Goal: Information Seeking & Learning: Learn about a topic

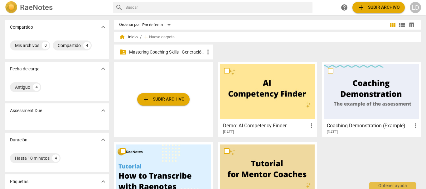
click at [187, 53] on p "Mastering Coaching Skills - Generación 31" at bounding box center [166, 52] width 75 height 7
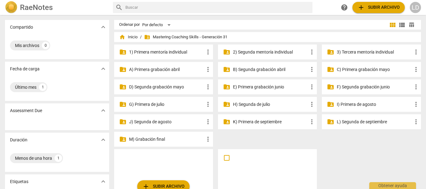
click at [277, 121] on p "K) Primera de septiembre" at bounding box center [270, 122] width 75 height 7
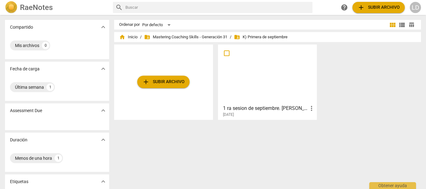
click at [269, 108] on h3 "1 ra sesion de septiembre. [PERSON_NAME]." at bounding box center [265, 108] width 85 height 7
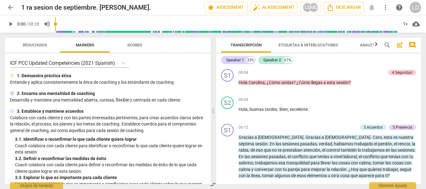
click at [297, 26] on input "range" at bounding box center [226, 24] width 343 height 20
click at [303, 30] on input "range" at bounding box center [228, 24] width 340 height 20
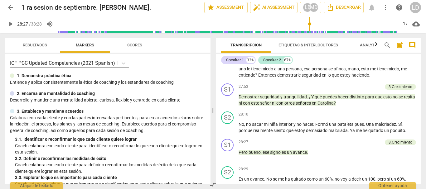
click at [309, 30] on input "range" at bounding box center [228, 24] width 340 height 20
click at [320, 31] on input "range" at bounding box center [228, 24] width 340 height 20
click at [9, 23] on span "play_arrow" at bounding box center [10, 23] width 7 height 7
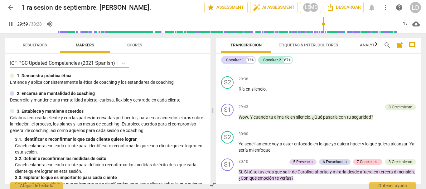
scroll to position [3455, 0]
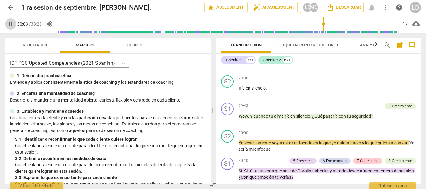
click at [13, 22] on span "pause" at bounding box center [10, 23] width 7 height 7
type input "1804"
click at [371, 109] on p "Add competency" at bounding box center [368, 106] width 30 height 6
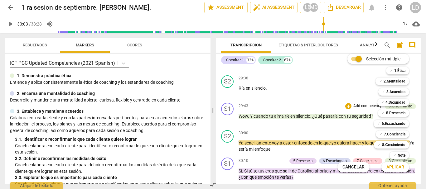
click at [413, 83] on div "✓ 2.Mentalidad 2" at bounding box center [396, 81] width 46 height 11
click at [413, 45] on div at bounding box center [213, 94] width 426 height 189
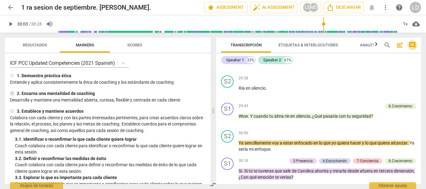
click at [411, 46] on span "comment" at bounding box center [411, 44] width 7 height 7
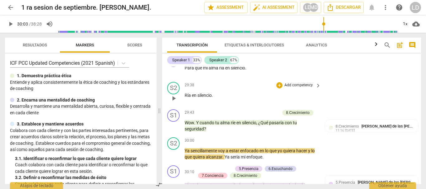
scroll to position [3915, 0]
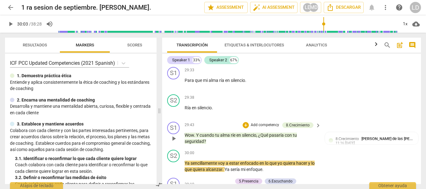
click at [264, 128] on p "Add competency" at bounding box center [265, 125] width 30 height 6
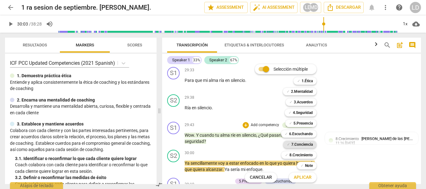
click at [298, 144] on b "7.Conciencia" at bounding box center [302, 144] width 22 height 7
click at [300, 153] on b "8.Сrecimiento" at bounding box center [300, 154] width 23 height 7
click at [302, 152] on b "8.Сrecimiento" at bounding box center [300, 154] width 23 height 7
click at [307, 177] on span "Aplicar" at bounding box center [303, 178] width 18 height 6
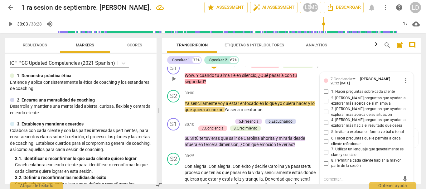
scroll to position [3986, 0]
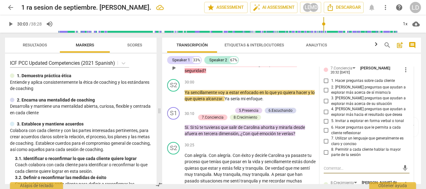
click at [324, 134] on input "6. Hacer preguntas que le permita a cada cliente reflexionar" at bounding box center [326, 130] width 10 height 7
checkbox input "true"
click at [324, 94] on input "2. [PERSON_NAME] preguntas que ayudan a explorar más acerca de sí mismo/a" at bounding box center [326, 89] width 10 height 7
checkbox input "true"
click at [329, 85] on input "1. Hacer preguntas sobre cada cliente" at bounding box center [326, 80] width 10 height 7
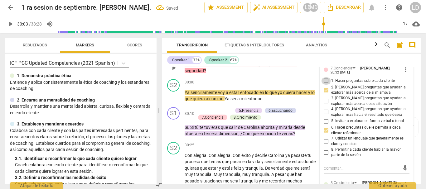
checkbox input "true"
click at [325, 105] on input "3. [PERSON_NAME] preguntas que ayudan a explorar más acerca de su situación" at bounding box center [326, 101] width 10 height 7
checkbox input "true"
click at [416, 105] on div "S2 play_arrow pause 30:00 + Add competency keyboard_arrow_right Ya sencillament…" at bounding box center [291, 91] width 259 height 28
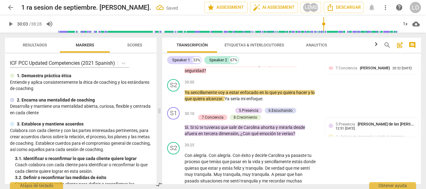
click at [13, 22] on span "play_arrow" at bounding box center [10, 23] width 7 height 7
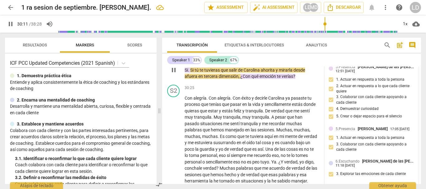
scroll to position [4048, 0]
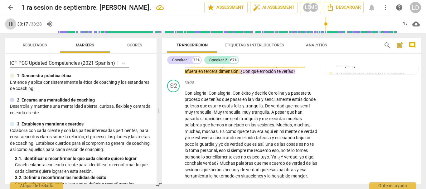
click at [10, 24] on span "pause" at bounding box center [10, 23] width 7 height 7
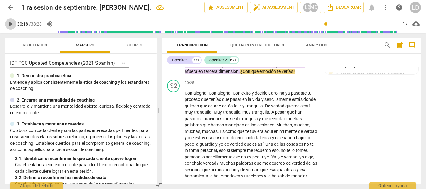
click at [11, 25] on span "play_arrow" at bounding box center [10, 23] width 7 height 7
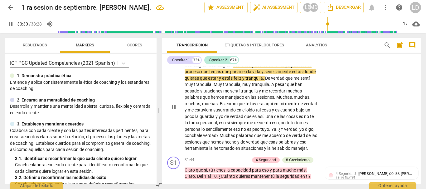
scroll to position [4079, 0]
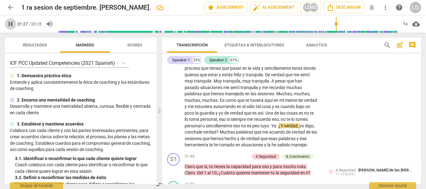
click at [9, 22] on span "pause" at bounding box center [10, 23] width 7 height 7
click at [7, 24] on span "play_arrow" at bounding box center [10, 23] width 7 height 7
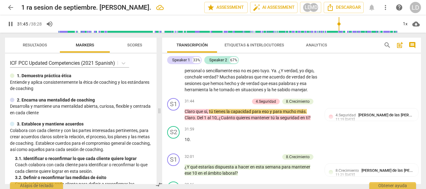
scroll to position [4142, 0]
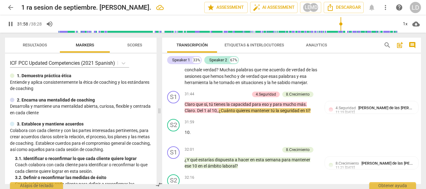
click at [8, 25] on span "pause" at bounding box center [10, 23] width 7 height 7
type input "1919"
click at [241, 97] on p "Add competency" at bounding box center [235, 95] width 30 height 6
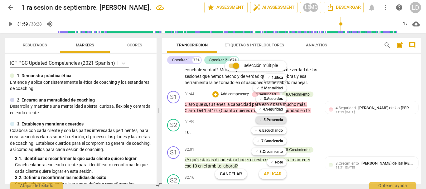
click at [274, 120] on b "5.Presencia" at bounding box center [272, 119] width 19 height 7
click at [275, 129] on b "6.Escuchando" at bounding box center [271, 130] width 24 height 7
click at [275, 140] on b "7.Conciencia" at bounding box center [272, 140] width 22 height 7
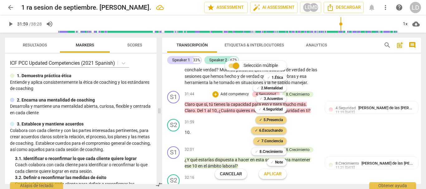
drag, startPoint x: 279, startPoint y: 152, endPoint x: 281, endPoint y: 158, distance: 5.8
click at [279, 152] on b "8.Сrecimiento" at bounding box center [270, 151] width 23 height 7
click at [280, 172] on span "Aplicar" at bounding box center [273, 174] width 18 height 6
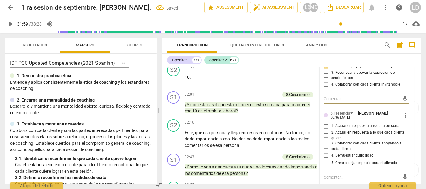
scroll to position [4209, 0]
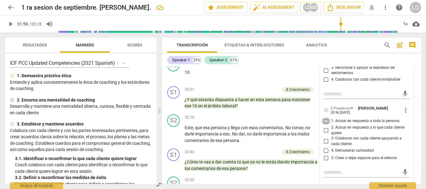
click at [324, 125] on input "1. Actuar en respuesta a toda la persona" at bounding box center [326, 121] width 10 height 7
checkbox input "true"
click at [323, 145] on input "3. Colaborar con cada cliente apoyando a cada cliente" at bounding box center [326, 141] width 10 height 7
checkbox input "true"
click at [326, 134] on input "2. Actuar en respuesta a lo que cada cliente quiere" at bounding box center [326, 130] width 10 height 7
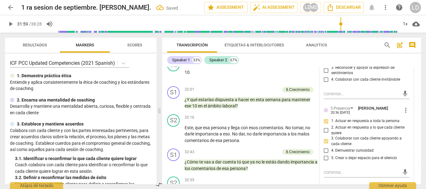
checkbox input "true"
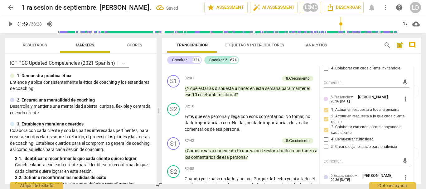
scroll to position [4240, 0]
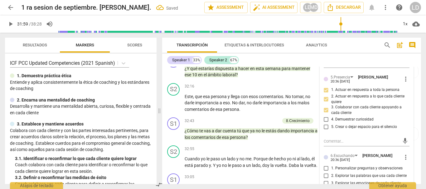
click at [323, 123] on input "4. Demuestrar curiosidad" at bounding box center [326, 119] width 10 height 7
checkbox input "true"
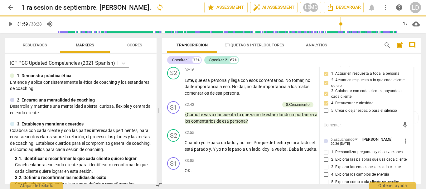
scroll to position [4302, 0]
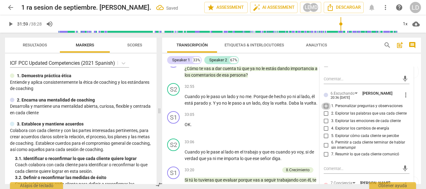
click at [325, 110] on input "1. Personalizar preguntas y observaciones" at bounding box center [326, 106] width 10 height 7
checkbox input "true"
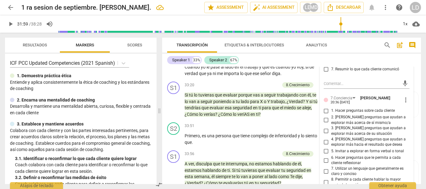
scroll to position [4396, 0]
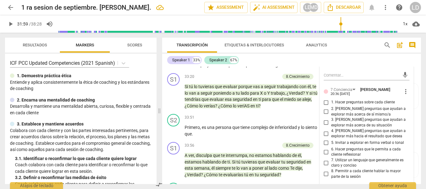
click at [328, 106] on input "1. Hacer preguntas sobre cada cliente" at bounding box center [326, 102] width 10 height 7
checkbox input "true"
click at [325, 116] on input "2. [PERSON_NAME] preguntas que ayudan a explorar más acerca de sí mismo/a" at bounding box center [326, 111] width 10 height 7
checkbox input "true"
click at [322, 127] on input "3. [PERSON_NAME] preguntas que ayudan a explorar más acerca de su situación" at bounding box center [326, 122] width 10 height 7
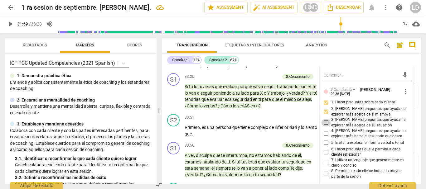
checkbox input "true"
click at [323, 137] on input "4. [PERSON_NAME] preguntas que ayudan a explorar más hacia el resultado que des…" at bounding box center [326, 133] width 10 height 7
checkbox input "true"
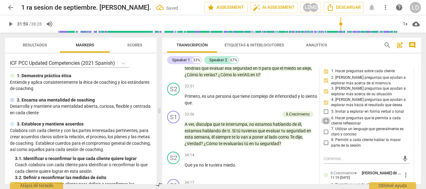
click at [325, 125] on input "6. Hacer preguntas que le permita a cada cliente reflexionar" at bounding box center [326, 120] width 10 height 7
checkbox input "true"
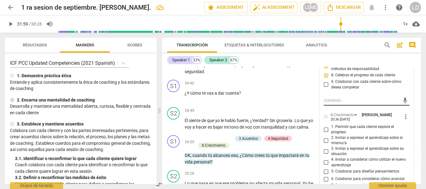
scroll to position [4645, 0]
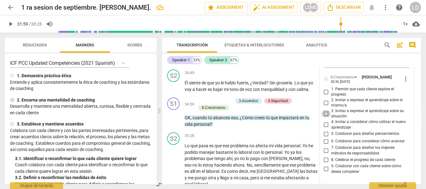
click at [324, 118] on input "3. Invitar a expresar el aprendizaje sobre su situación" at bounding box center [326, 113] width 10 height 7
checkbox input "true"
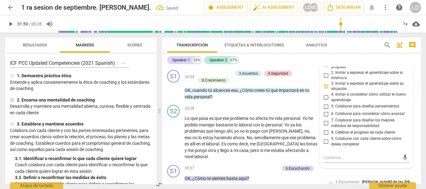
scroll to position [4676, 0]
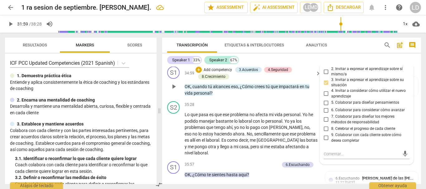
click at [416, 99] on div "S1 play_arrow pause 34:59 + Add competency 3.Acuerdos 4.Seguridad 8.Сrecimiento…" at bounding box center [291, 81] width 259 height 35
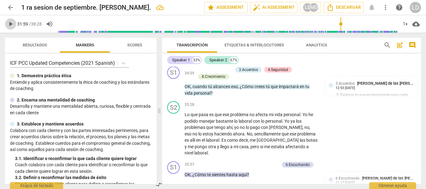
click at [9, 25] on span "play_arrow" at bounding box center [10, 23] width 7 height 7
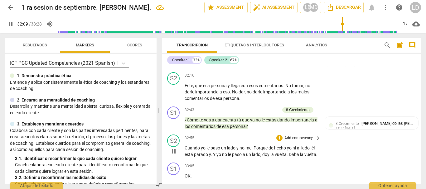
scroll to position [4209, 0]
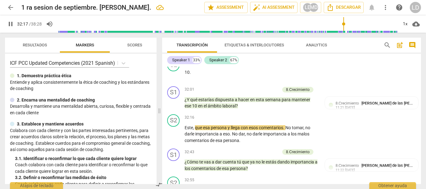
click at [12, 23] on span "pause" at bounding box center [10, 23] width 7 height 7
type input "1938"
click at [259, 93] on p "Add competency" at bounding box center [265, 90] width 30 height 6
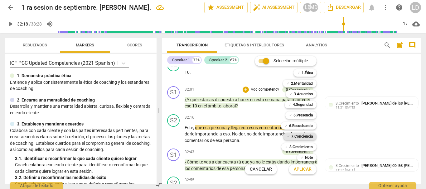
click at [299, 137] on b "7.Conciencia" at bounding box center [302, 136] width 22 height 7
click at [301, 147] on b "8.Сrecimiento" at bounding box center [300, 146] width 23 height 7
click at [306, 172] on span "Aplicar" at bounding box center [303, 169] width 18 height 6
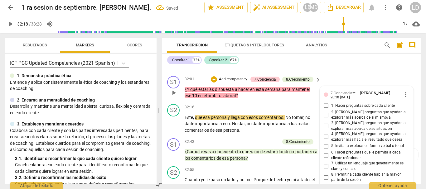
scroll to position [4250, 0]
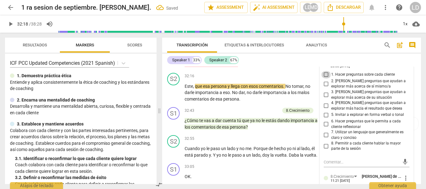
click at [323, 79] on input "1. Hacer preguntas sobre cada cliente" at bounding box center [326, 74] width 10 height 7
checkbox input "true"
click at [325, 128] on input "6. Hacer preguntas que le permita a cada cliente reflexionar" at bounding box center [326, 124] width 10 height 7
checkbox input "true"
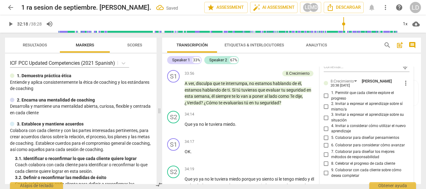
scroll to position [4468, 0]
click at [325, 141] on input "5. Colaborar para diseñar pensamientos" at bounding box center [326, 137] width 10 height 7
checkbox input "true"
click at [323, 149] on input "6. Colaborar para considerar cómo avanzar" at bounding box center [326, 144] width 10 height 7
checkbox input "true"
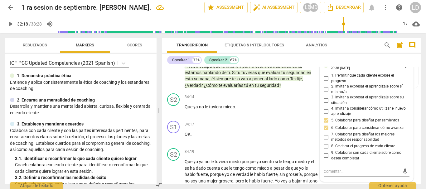
scroll to position [4499, 0]
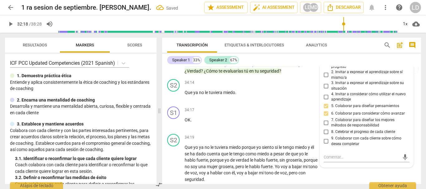
click at [325, 101] on input "4. Invitar a considerar cómo utilizar el nuevo aprendizaje" at bounding box center [326, 96] width 10 height 7
checkbox input "true"
click at [416, 71] on div "S1 play_arrow pause 33:56 + Add competency 8.Сrecimiento keyboard_arrow_right A…" at bounding box center [291, 56] width 259 height 41
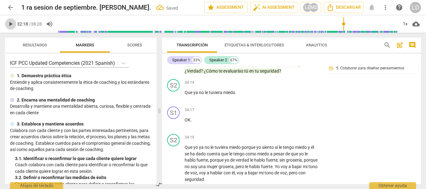
click at [9, 23] on span "play_arrow" at bounding box center [10, 23] width 7 height 7
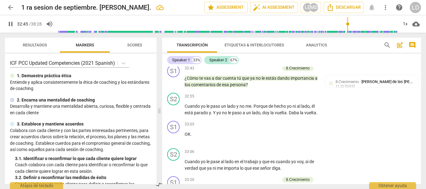
click at [10, 25] on span "pause" at bounding box center [10, 23] width 7 height 7
type input "1966"
click at [267, 71] on p "Add competency" at bounding box center [265, 69] width 30 height 6
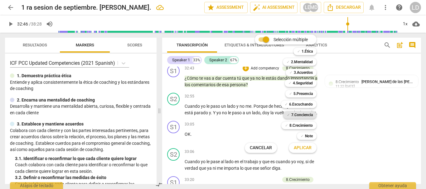
click at [301, 116] on b "7.Conciencia" at bounding box center [302, 114] width 22 height 7
click at [310, 148] on span "Aplicar" at bounding box center [303, 148] width 18 height 6
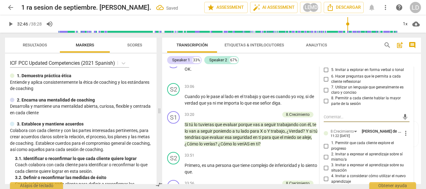
scroll to position [4313, 0]
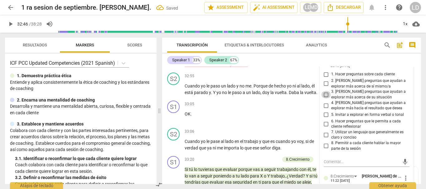
click at [323, 98] on input "3. [PERSON_NAME] preguntas que ayudan a explorar más acerca de su situación" at bounding box center [326, 94] width 10 height 7
checkbox input "true"
click at [324, 128] on input "6. Hacer preguntas que le permita a cada cliente reflexionar" at bounding box center [326, 123] width 10 height 7
checkbox input "true"
click at [415, 98] on div "S2 play_arrow pause 32:55 + Add competency keyboard_arrow_right Cuando yo le pa…" at bounding box center [291, 84] width 259 height 28
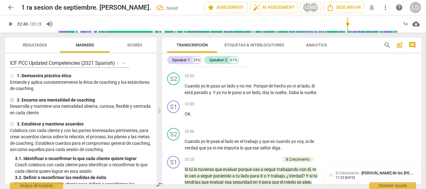
click at [11, 22] on span "play_arrow" at bounding box center [10, 23] width 7 height 7
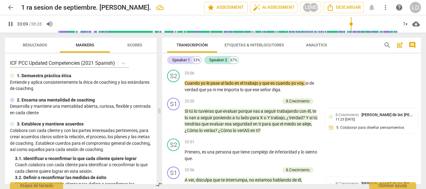
scroll to position [4375, 0]
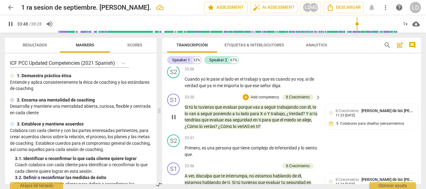
click at [263, 100] on p "Add competency" at bounding box center [265, 98] width 30 height 6
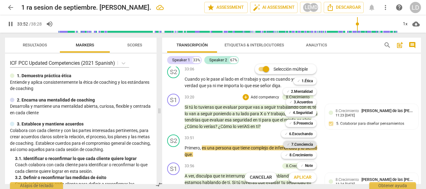
click at [303, 144] on b "7.Conciencia" at bounding box center [302, 144] width 22 height 7
click at [304, 124] on b "5.Presencia" at bounding box center [302, 123] width 19 height 7
click at [303, 133] on b "6.Escuchando" at bounding box center [301, 133] width 24 height 7
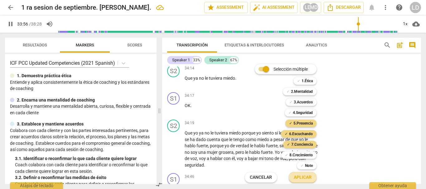
click at [308, 177] on span "Aplicar" at bounding box center [303, 178] width 18 height 6
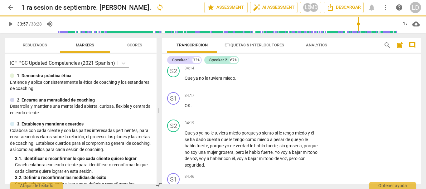
type input "2037"
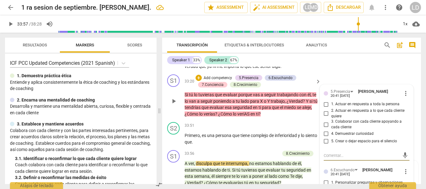
scroll to position [4426, 0]
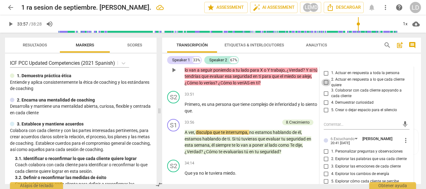
click at [325, 86] on input "2. Actuar en respuesta a lo que cada cliente quiere" at bounding box center [326, 82] width 10 height 7
checkbox input "true"
click at [324, 97] on input "3. Colaborar con cada cliente apoyando a cada cliente" at bounding box center [326, 93] width 10 height 7
checkbox input "true"
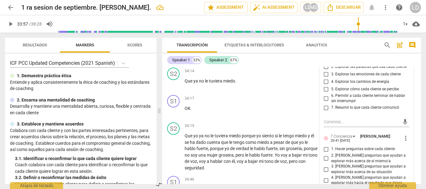
scroll to position [4519, 0]
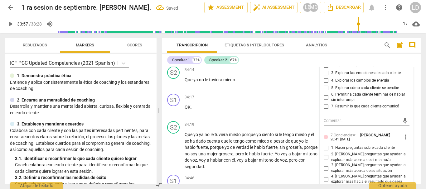
click at [325, 62] on input "1. Personalizar preguntas y observaciones" at bounding box center [326, 58] width 10 height 7
checkbox input "true"
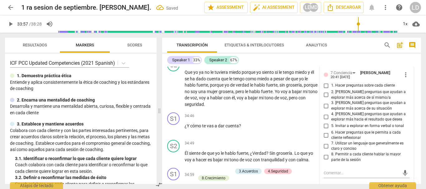
scroll to position [4613, 0]
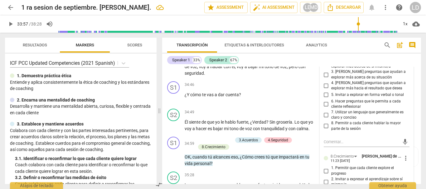
click at [324, 58] on input "1. Hacer preguntas sobre cada cliente" at bounding box center [326, 54] width 10 height 7
checkbox input "true"
click at [325, 68] on input "2. [PERSON_NAME] preguntas que ayudan a explorar más acerca de sí mismo/a" at bounding box center [326, 63] width 10 height 7
checkbox input "true"
click at [326, 79] on input "3. [PERSON_NAME] preguntas que ayudan a explorar más acerca de su situación" at bounding box center [326, 74] width 10 height 7
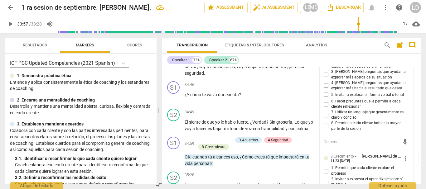
checkbox input "true"
click at [326, 89] on input "4. [PERSON_NAME] preguntas que ayudan a explorar más hacia el resultado que des…" at bounding box center [326, 85] width 10 height 7
checkbox input "true"
drag, startPoint x: 323, startPoint y: 136, endPoint x: 334, endPoint y: 142, distance: 12.4
click at [324, 108] on input "6. Hacer preguntas que le permita a cada cliente reflexionar" at bounding box center [326, 103] width 10 height 7
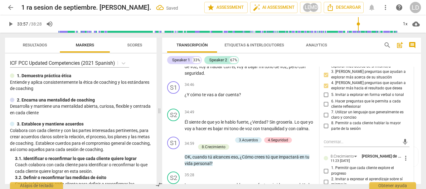
checkbox input "true"
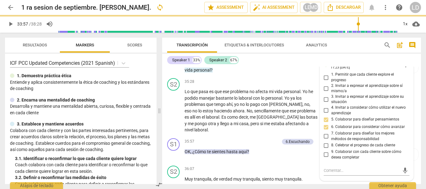
scroll to position [4831, 0]
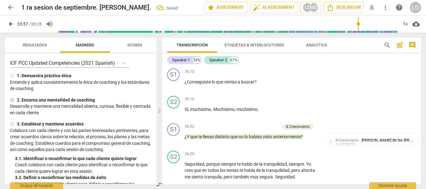
drag, startPoint x: 416, startPoint y: 95, endPoint x: 301, endPoint y: 54, distance: 121.9
click at [416, 94] on div "S1 play_arrow pause 36:13 + Add competency keyboard_arrow_right ¿Conseguiste lo…" at bounding box center [291, 79] width 259 height 27
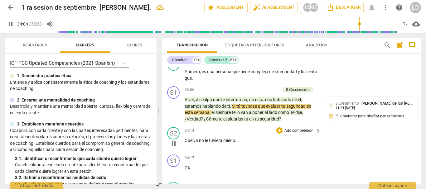
scroll to position [4457, 0]
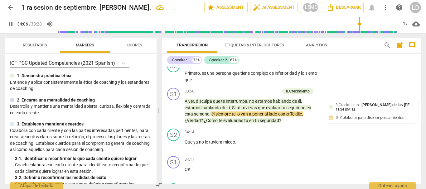
click at [9, 23] on span "pause" at bounding box center [10, 23] width 7 height 7
type input "2047"
click at [260, 94] on p "Add competency" at bounding box center [265, 92] width 30 height 6
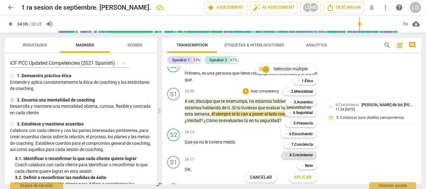
click at [304, 156] on b "8.Сrecimiento" at bounding box center [300, 154] width 23 height 7
click at [301, 177] on span "Aplicar" at bounding box center [303, 178] width 18 height 6
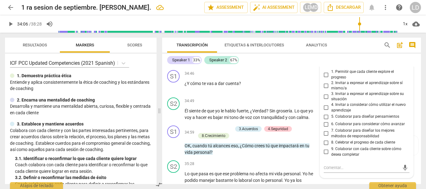
scroll to position [4638, 0]
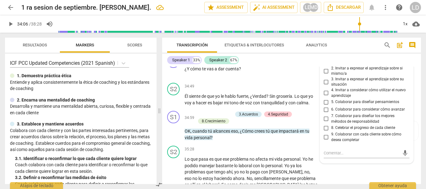
click at [325, 106] on input "5. Colaborar para diseñar pensamientos" at bounding box center [326, 101] width 10 height 7
checkbox input "true"
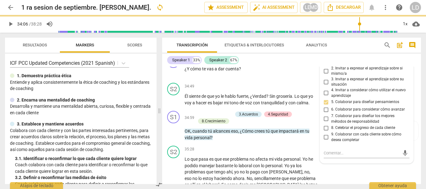
click at [324, 123] on input "7. Colaborar para diseñar los mejores métodos de responsabilidad" at bounding box center [326, 118] width 10 height 7
checkbox input "true"
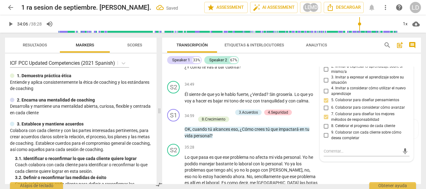
scroll to position [4670, 0]
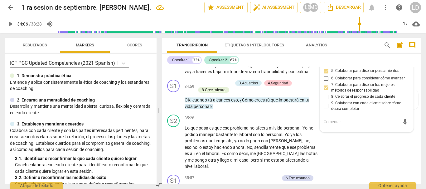
click at [324, 82] on input "6. Colaborar para considerar cómo avanzar" at bounding box center [326, 78] width 10 height 7
checkbox input "true"
click at [413, 77] on div "S2 play_arrow pause 34:49 + Add competency keyboard_arrow_right Él siente de qu…" at bounding box center [291, 63] width 259 height 28
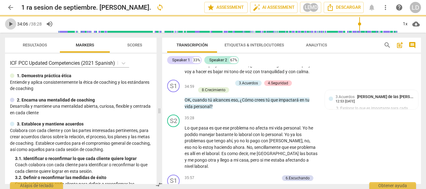
click at [12, 23] on span "play_arrow" at bounding box center [10, 23] width 7 height 7
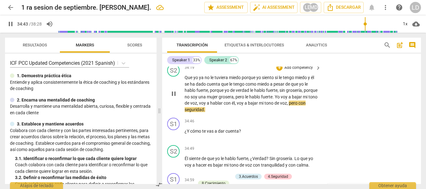
scroll to position [4607, 0]
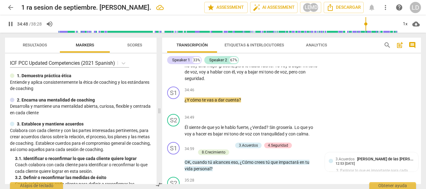
click at [11, 21] on span "pause" at bounding box center [10, 23] width 7 height 7
type input "2089"
click at [304, 93] on p "Add competency" at bounding box center [299, 91] width 30 height 6
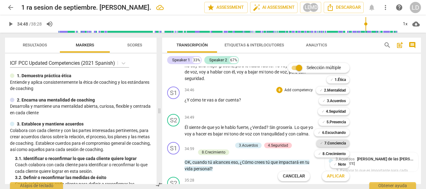
click at [336, 142] on b "7.Conciencia" at bounding box center [335, 143] width 22 height 7
click at [332, 176] on span "Aplicar" at bounding box center [336, 176] width 18 height 6
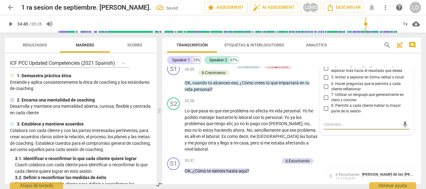
scroll to position [4656, 0]
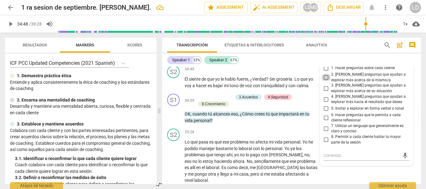
click at [324, 81] on input "2. [PERSON_NAME] preguntas que ayudan a explorar más acerca de sí mismo/a" at bounding box center [326, 77] width 10 height 7
checkbox input "true"
click at [324, 122] on input "6. Hacer preguntas que le permita a cada cliente reflexionar" at bounding box center [326, 117] width 10 height 7
checkbox input "true"
click at [326, 132] on input "7. Utilizar un lenguaje que generalmente es claro y conciso" at bounding box center [326, 128] width 10 height 7
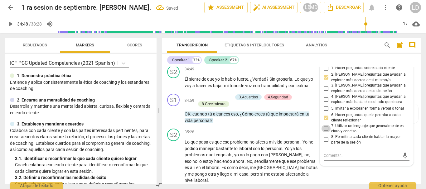
checkbox input "true"
click at [414, 91] on div "S2 play_arrow pause 34:49 + Add competency keyboard_arrow_right Él siente de qu…" at bounding box center [291, 77] width 259 height 28
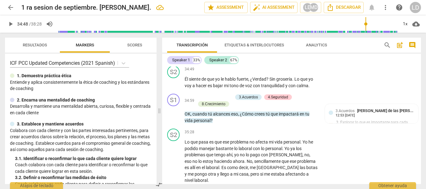
click at [12, 22] on span "play_arrow" at bounding box center [10, 23] width 7 height 7
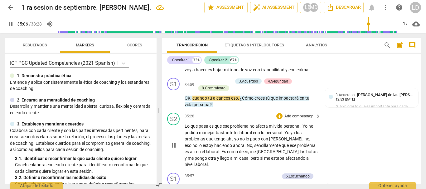
scroll to position [4687, 0]
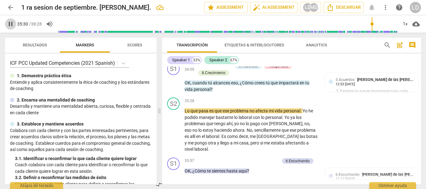
click at [12, 25] on span "pause" at bounding box center [10, 23] width 7 height 7
type input "2131"
click at [226, 69] on p "Add competency" at bounding box center [218, 67] width 30 height 6
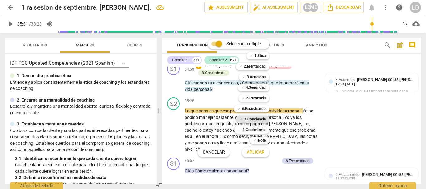
drag, startPoint x: 255, startPoint y: 119, endPoint x: 262, endPoint y: 121, distance: 7.4
click at [255, 119] on b "7.Conciencia" at bounding box center [255, 119] width 22 height 7
click at [257, 107] on b "6.Escuchando" at bounding box center [254, 108] width 24 height 7
click at [260, 97] on b "5.Presencia" at bounding box center [255, 97] width 19 height 7
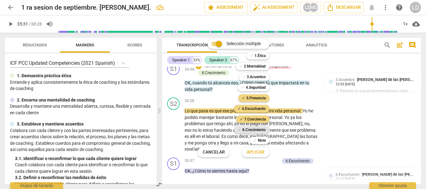
click at [260, 131] on b "8.Сrecimiento" at bounding box center [253, 129] width 23 height 7
click at [261, 152] on span "Aplicar" at bounding box center [256, 152] width 18 height 6
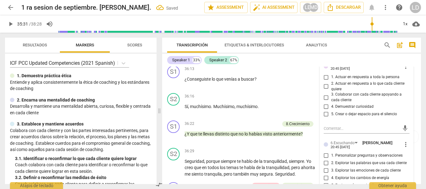
scroll to position [4843, 0]
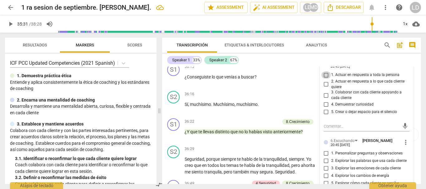
click at [324, 79] on input "1. Actuar en respuesta a toda la persona" at bounding box center [326, 74] width 10 height 7
checkbox input "true"
click at [323, 88] on input "2. Actuar en respuesta a lo que cada cliente quiere" at bounding box center [326, 84] width 10 height 7
checkbox input "true"
click at [325, 99] on input "3. Colaborar con cada cliente apoyando a cada cliente" at bounding box center [326, 95] width 10 height 7
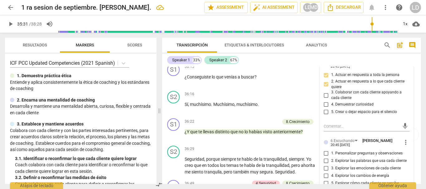
checkbox input "true"
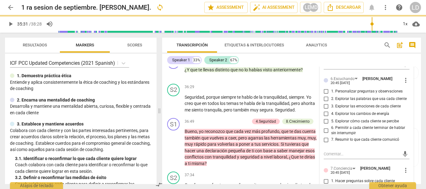
scroll to position [4905, 0]
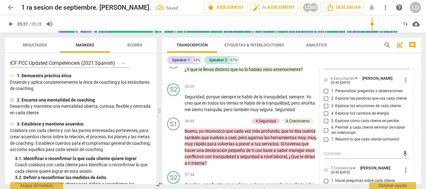
click at [326, 95] on input "1. Personalizar preguntas y observaciones" at bounding box center [326, 91] width 10 height 7
checkbox input "true"
click at [325, 125] on input "5. Explorar cómo cada cliente se percibe" at bounding box center [326, 121] width 10 height 7
checkbox input "true"
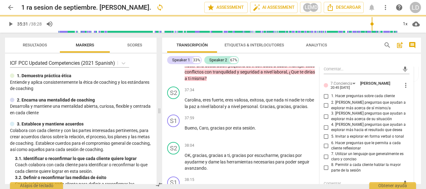
scroll to position [4998, 0]
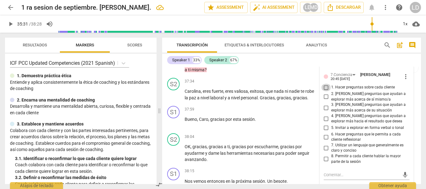
click at [324, 91] on input "1. Hacer preguntas sobre cada cliente" at bounding box center [326, 87] width 10 height 7
checkbox input "true"
click at [326, 101] on input "2. [PERSON_NAME] preguntas que ayudan a explorar más acerca de sí mismo/a" at bounding box center [326, 96] width 10 height 7
checkbox input "true"
click at [323, 112] on input "3. [PERSON_NAME] preguntas que ayudan a explorar más acerca de su situación" at bounding box center [326, 107] width 10 height 7
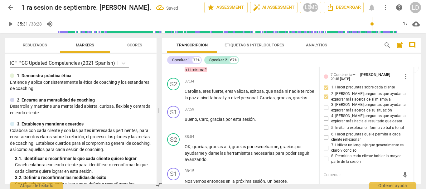
checkbox input "true"
click at [324, 122] on input "4. [PERSON_NAME] preguntas que ayudan a explorar más hacia el resultado que des…" at bounding box center [326, 118] width 10 height 7
checkbox input "true"
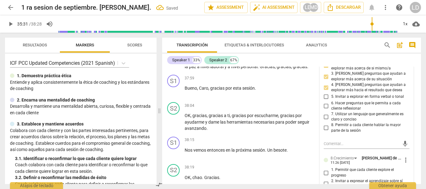
click at [326, 110] on input "6. Hacer preguntas que le permita a cada cliente reflexionar" at bounding box center [326, 105] width 10 height 7
checkbox input "true"
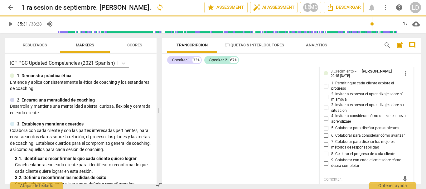
scroll to position [5248, 0]
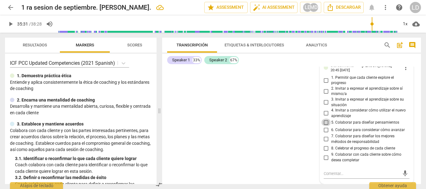
click at [325, 126] on input "5. Colaborar para diseñar pensamientos" at bounding box center [326, 122] width 10 height 7
checkbox input "true"
click at [415, 127] on div "S1 play_arrow pause 00:04 + Add competency 4.Seguridad keyboard_arrow_right Hol…" at bounding box center [291, 126] width 259 height 118
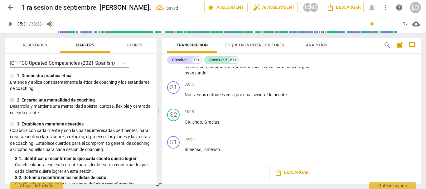
scroll to position [5111, 0]
click at [8, 24] on span "play_arrow" at bounding box center [10, 23] width 7 height 7
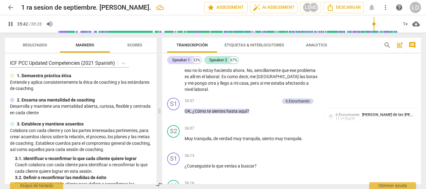
scroll to position [4737, 0]
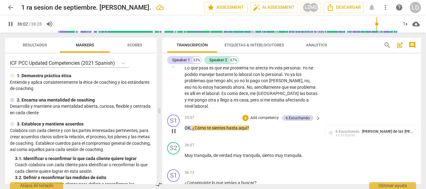
click at [261, 121] on p "Add competency" at bounding box center [265, 118] width 30 height 6
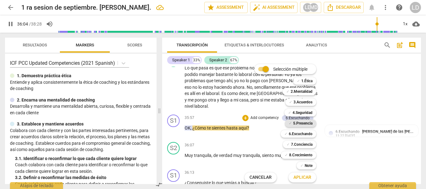
click at [299, 123] on b "5.Presencia" at bounding box center [302, 123] width 19 height 7
click at [298, 177] on span "Aplicar" at bounding box center [302, 178] width 18 height 6
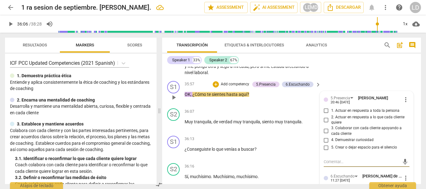
scroll to position [4801, 0]
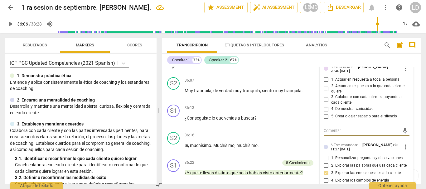
click at [404, 72] on span "more_vert" at bounding box center [405, 68] width 7 height 7
click at [406, 102] on li "Borrar" at bounding box center [410, 106] width 22 height 12
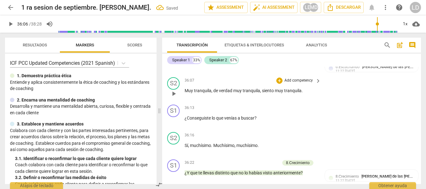
scroll to position [4770, 0]
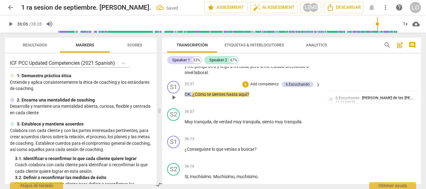
click at [263, 87] on p "Add competency" at bounding box center [265, 85] width 30 height 6
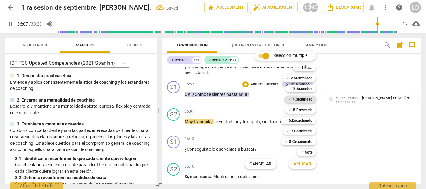
click at [297, 99] on b "4.Seguridad" at bounding box center [302, 99] width 20 height 7
click at [302, 164] on span "Aplicar" at bounding box center [302, 164] width 18 height 6
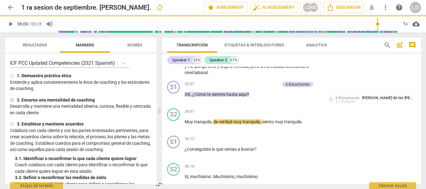
type input "2169"
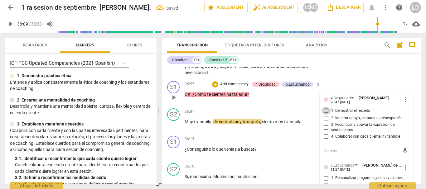
drag, startPoint x: 325, startPoint y: 136, endPoint x: 325, endPoint y: 140, distance: 3.8
click at [325, 115] on input "1. Demostrar el respeto" at bounding box center [326, 110] width 10 height 7
checkbox input "true"
click at [324, 122] on input "2. Mostrar apoyo, empatía o preocupación" at bounding box center [326, 118] width 10 height 7
checkbox input "true"
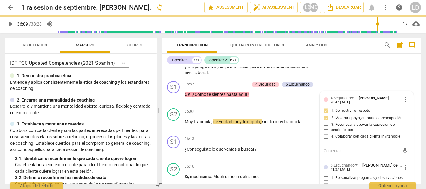
click at [409, 79] on div "S2 play_arrow pause 35:28 + Add competency keyboard_arrow_right Lo que pasa es …" at bounding box center [291, 48] width 259 height 60
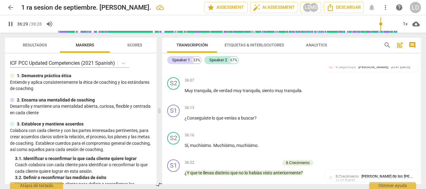
scroll to position [4958, 0]
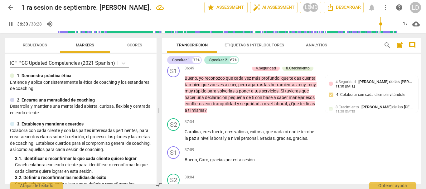
click at [12, 22] on span "pause" at bounding box center [10, 23] width 7 height 7
type input "2191"
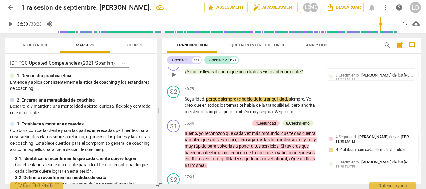
scroll to position [4896, 0]
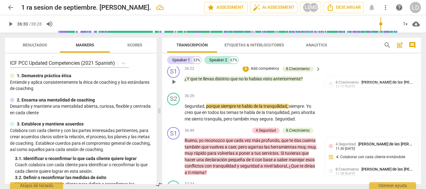
click at [271, 72] on p "Add competency" at bounding box center [265, 69] width 30 height 6
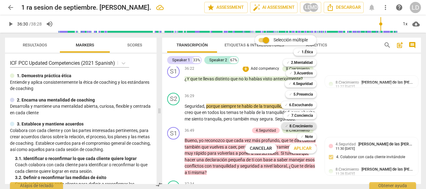
click at [305, 127] on b "8.Сrecimiento" at bounding box center [300, 125] width 23 height 7
click at [305, 105] on b "6.Escuchando" at bounding box center [301, 104] width 24 height 7
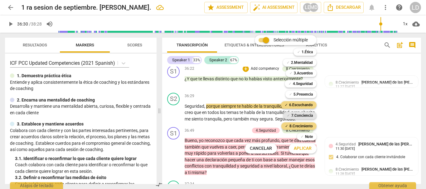
click at [306, 115] on b "7.Conciencia" at bounding box center [302, 115] width 22 height 7
click at [304, 93] on b "5.Presencia" at bounding box center [302, 94] width 19 height 7
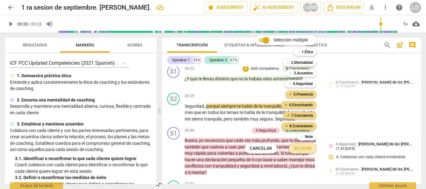
drag, startPoint x: 308, startPoint y: 150, endPoint x: 323, endPoint y: 142, distance: 16.9
click at [308, 149] on span "Aplicar" at bounding box center [303, 149] width 18 height 6
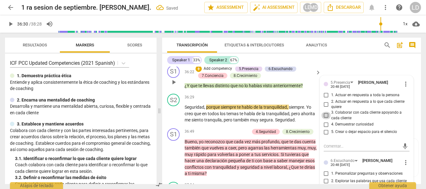
click at [326, 119] on input "3. Colaborar con cada cliente apoyando a cada cliente" at bounding box center [326, 115] width 10 height 7
checkbox input "true"
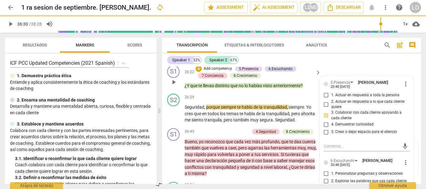
click at [323, 108] on input "2. Actuar en respuesta a lo que cada cliente quiere" at bounding box center [326, 104] width 10 height 7
checkbox input "true"
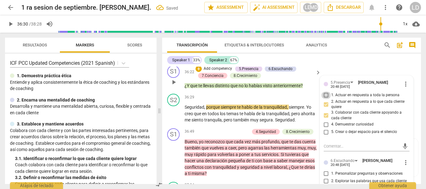
click at [325, 99] on input "1. Actuar en respuesta a toda la persona" at bounding box center [326, 95] width 10 height 7
checkbox input "true"
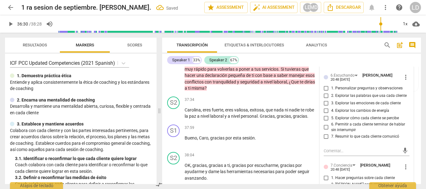
scroll to position [4989, 0]
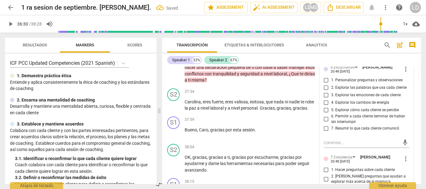
click at [325, 84] on input "1. Personalizar preguntas y observaciones" at bounding box center [326, 79] width 10 height 7
checkbox input "true"
click at [323, 114] on input "5. Explorar cómo cada cliente se percibe" at bounding box center [326, 109] width 10 height 7
checkbox input "true"
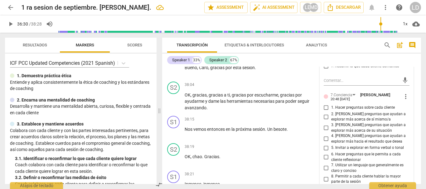
scroll to position [5083, 0]
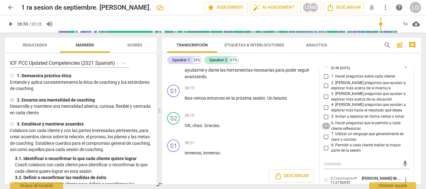
click at [324, 130] on input "6. Hacer preguntas que le permita a cada cliente reflexionar" at bounding box center [326, 125] width 10 height 7
checkbox input "true"
click at [325, 89] on input "2. [PERSON_NAME] preguntas que ayudan a explorar más acerca de sí mismo/a" at bounding box center [326, 85] width 10 height 7
checkbox input "true"
drag, startPoint x: 324, startPoint y: 102, endPoint x: 329, endPoint y: 110, distance: 9.0
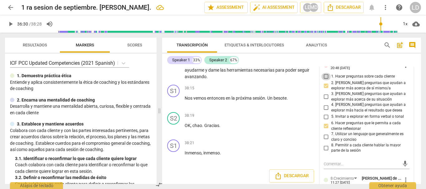
click at [324, 80] on input "1. Hacer preguntas sobre cada cliente" at bounding box center [326, 76] width 10 height 7
checkbox input "true"
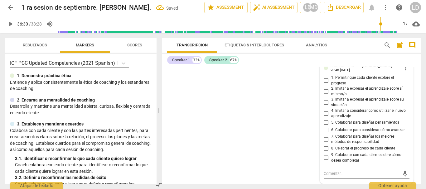
scroll to position [5332, 0]
click at [324, 127] on input "5. Colaborar para diseñar pensamientos" at bounding box center [326, 122] width 10 height 7
checkbox input "true"
click at [416, 108] on div "S1 play_arrow pause 00:04 + Add competency 4.Seguridad keyboard_arrow_right Hol…" at bounding box center [291, 126] width 259 height 118
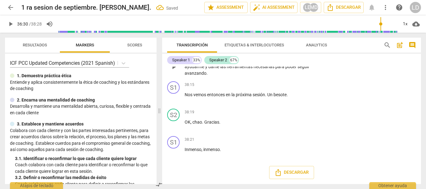
scroll to position [5112, 0]
click at [9, 23] on span "play_arrow" at bounding box center [10, 23] width 7 height 7
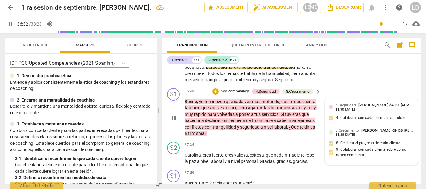
scroll to position [4925, 0]
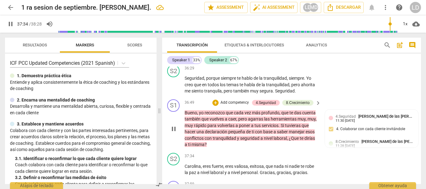
click at [243, 106] on p "Add competency" at bounding box center [235, 103] width 30 height 6
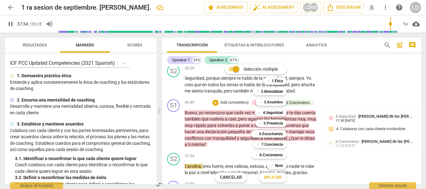
scroll to position [5047, 0]
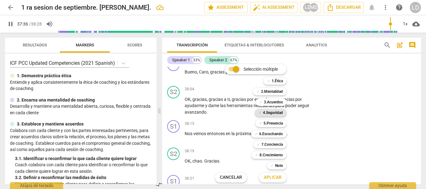
click at [269, 113] on b "4.Seguridad" at bounding box center [273, 112] width 20 height 7
click at [270, 123] on b "5.Presencia" at bounding box center [272, 123] width 19 height 7
click at [272, 135] on b "6.Escuchando" at bounding box center [271, 133] width 24 height 7
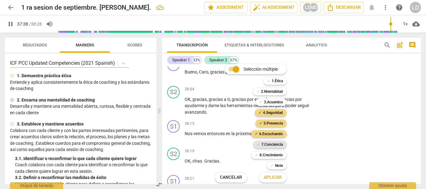
click at [273, 147] on b "7.Conciencia" at bounding box center [272, 144] width 22 height 7
click at [273, 153] on b "8.Сrecimiento" at bounding box center [270, 154] width 23 height 7
click at [276, 176] on span "Aplicar" at bounding box center [273, 178] width 18 height 6
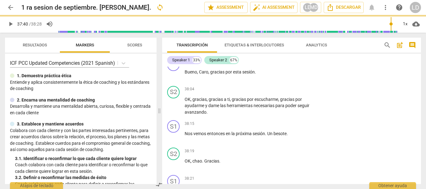
type input "2261"
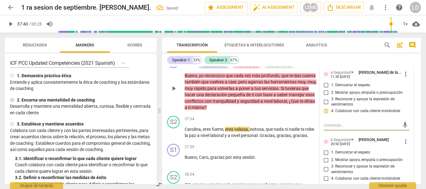
scroll to position [5011, 0]
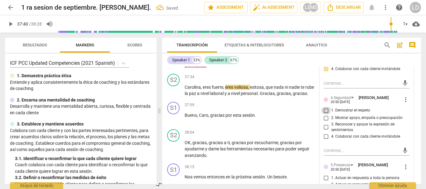
click at [325, 114] on input "1. Demostrar el respeto" at bounding box center [326, 110] width 10 height 7
checkbox input "true"
click at [325, 122] on input "2. Mostrar apoyo, empatía o preocupación" at bounding box center [326, 117] width 10 height 7
checkbox input "true"
click at [324, 131] on input "3. Reconocer y apoyar la expresión de sentimientos" at bounding box center [326, 127] width 10 height 7
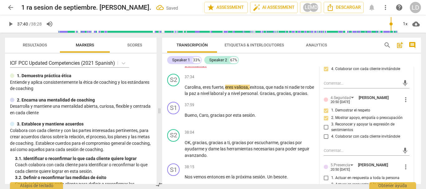
checkbox input "true"
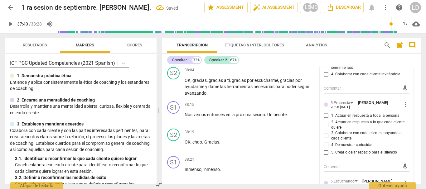
scroll to position [5104, 0]
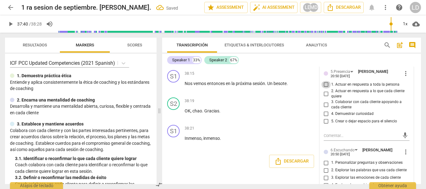
click at [324, 89] on input "1. Actuar en respuesta a toda la persona" at bounding box center [326, 84] width 10 height 7
checkbox input "true"
click at [324, 108] on input "3. Colaborar con cada cliente apoyando a cada cliente" at bounding box center [326, 104] width 10 height 7
checkbox input "true"
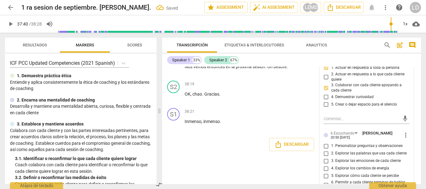
scroll to position [5166, 0]
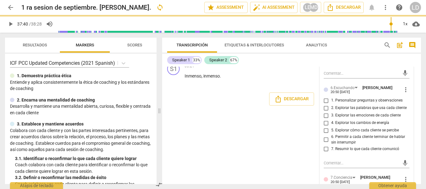
click at [325, 104] on input "1. Personalizar preguntas y observaciones" at bounding box center [326, 100] width 10 height 7
checkbox input "true"
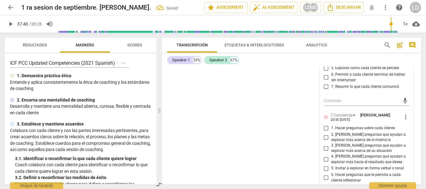
scroll to position [5260, 0]
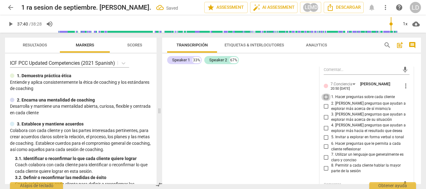
click at [325, 101] on input "1. Hacer preguntas sobre cada cliente" at bounding box center [326, 97] width 10 height 7
checkbox input "true"
click at [324, 110] on input "2. [PERSON_NAME] preguntas que ayudan a explorar más acerca de sí mismo/a" at bounding box center [326, 106] width 10 height 7
checkbox input "true"
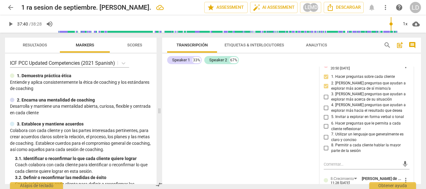
scroll to position [5291, 0]
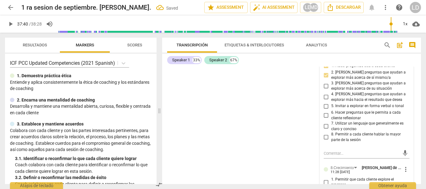
click at [326, 119] on input "6. Hacer preguntas que le permita a cada cliente reflexionar" at bounding box center [326, 115] width 10 height 7
checkbox input "true"
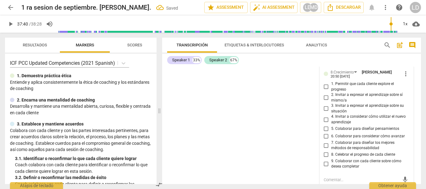
scroll to position [5509, 0]
click at [324, 101] on input "2. Invitar a expresar el aprendizaje sobre sí mismo/a" at bounding box center [326, 97] width 10 height 7
checkbox input "true"
click at [324, 90] on input "1. Permitir que cada cliente explore el progreso" at bounding box center [326, 86] width 10 height 7
click at [325, 90] on input "1. Permitir que cada cliente explore el progreso" at bounding box center [326, 86] width 10 height 7
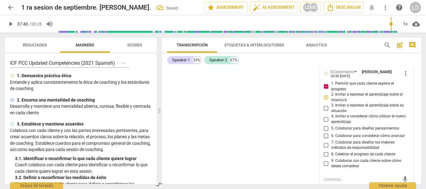
drag, startPoint x: 325, startPoint y: 109, endPoint x: 326, endPoint y: 119, distance: 10.1
click at [325, 90] on input "1. Permitir que cada cliente explore el progreso" at bounding box center [326, 86] width 10 height 7
checkbox input "false"
click at [324, 132] on input "5. Colaborar para diseñar pensamientos" at bounding box center [326, 128] width 10 height 7
checkbox input "true"
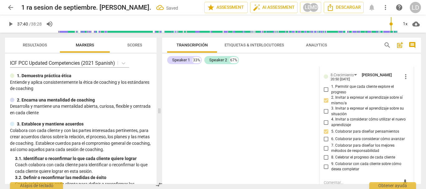
scroll to position [5541, 0]
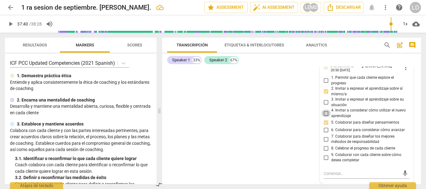
click at [324, 113] on input "4. Invitar a considerar cómo utilizar el nuevo aprendizaje" at bounding box center [326, 113] width 10 height 7
checkbox input "true"
click at [324, 130] on input "6. Colaborar para considerar cómo avanzar" at bounding box center [326, 130] width 10 height 7
click at [324, 128] on input "6. Colaborar para considerar cómo avanzar" at bounding box center [326, 130] width 10 height 7
click at [323, 129] on input "6. Colaborar para considerar cómo avanzar" at bounding box center [326, 130] width 10 height 7
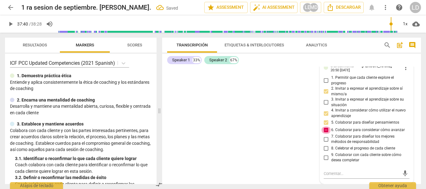
checkbox input "false"
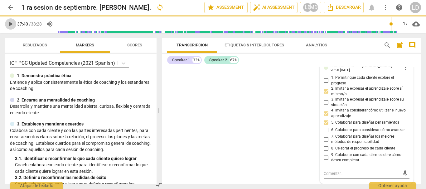
click at [12, 24] on span "play_arrow" at bounding box center [10, 23] width 7 height 7
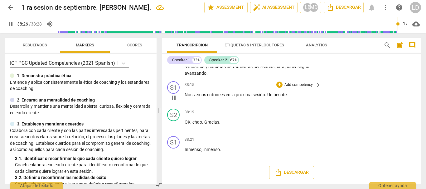
scroll to position [5118, 0]
type input "2308"
click at [11, 7] on span "arrow_back" at bounding box center [10, 7] width 7 height 7
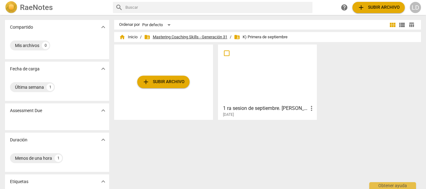
click at [180, 35] on span "folder_shared Mastering Coaching Skills - Generación 31" at bounding box center [185, 37] width 83 height 6
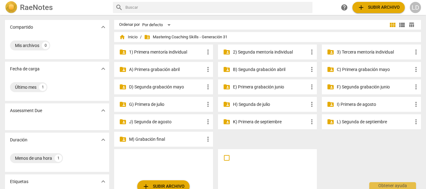
click at [266, 85] on p "E) Primera grabación junio" at bounding box center [270, 87] width 75 height 7
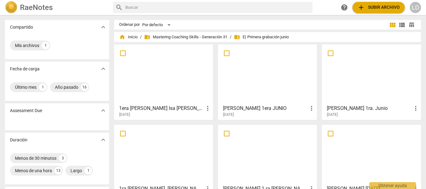
click at [160, 106] on h3 "1era [PERSON_NAME] Isa [PERSON_NAME]" at bounding box center [161, 108] width 85 height 7
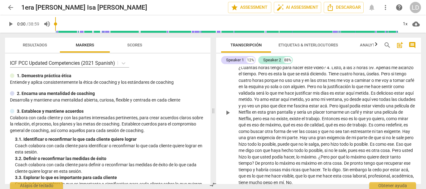
scroll to position [1091, 0]
